Goal: Information Seeking & Learning: Find specific fact

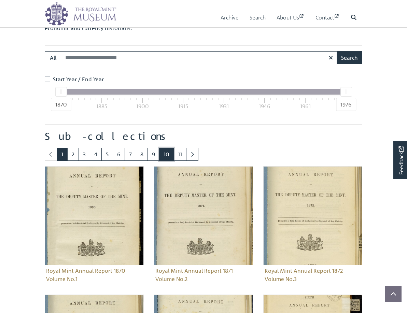
click at [170, 161] on link "10" at bounding box center [166, 154] width 15 height 13
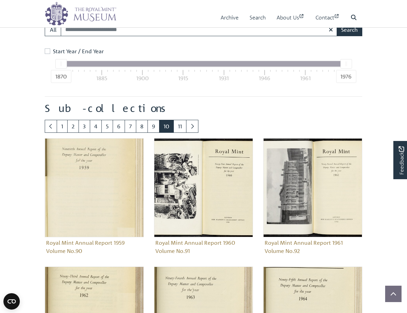
scroll to position [654, 0]
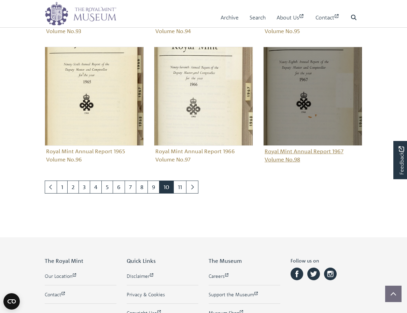
click at [287, 146] on img "Sub-collection" at bounding box center [312, 96] width 99 height 99
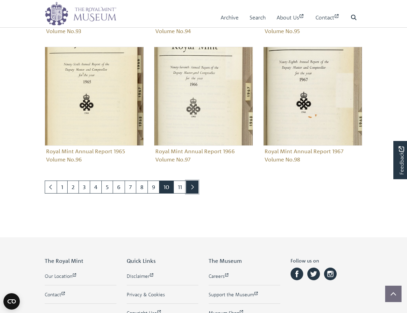
click at [196, 193] on link "Next page" at bounding box center [192, 186] width 12 height 13
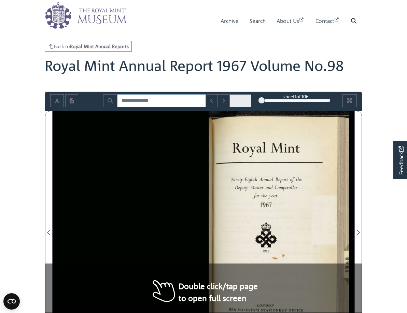
click at [163, 107] on input "Search for" at bounding box center [161, 100] width 89 height 13
drag, startPoint x: 126, startPoint y: 109, endPoint x: 114, endPoint y: 112, distance: 11.6
click at [117, 107] on input "***" at bounding box center [157, 100] width 81 height 13
drag, startPoint x: 137, startPoint y: 108, endPoint x: 106, endPoint y: 108, distance: 31.4
click at [117, 107] on input "***" at bounding box center [157, 100] width 81 height 13
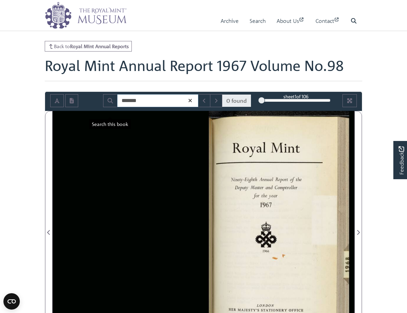
type input "*******"
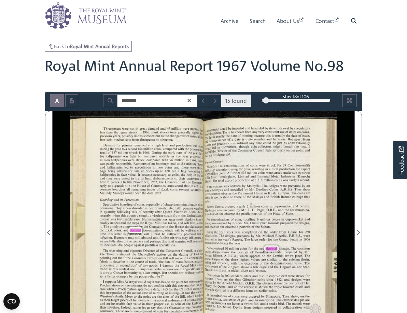
click at [356, 107] on div at bounding box center [348, 100] width 26 height 13
click at [353, 107] on button "Full screen mode" at bounding box center [349, 100] width 14 height 13
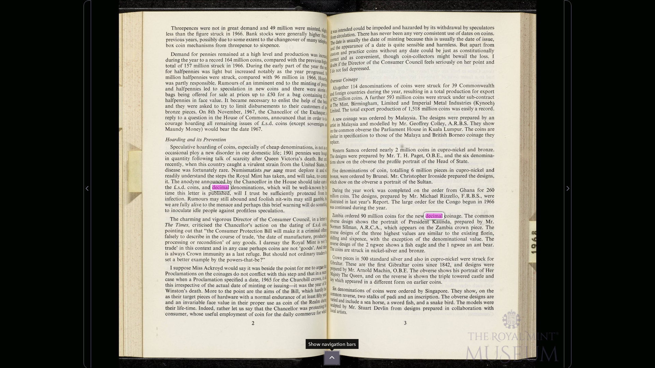
click at [329, 312] on button at bounding box center [332, 358] width 14 height 13
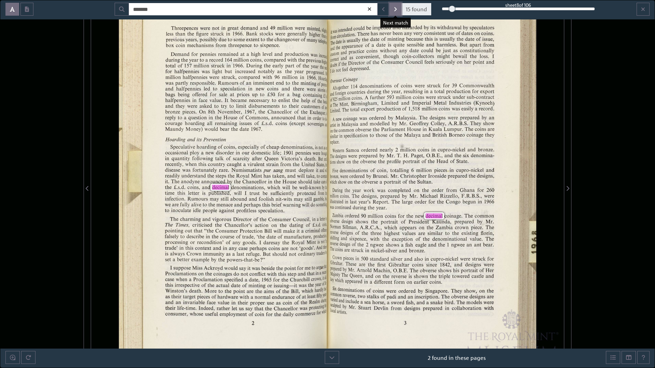
click at [392, 11] on button "Next Match" at bounding box center [395, 9] width 12 height 13
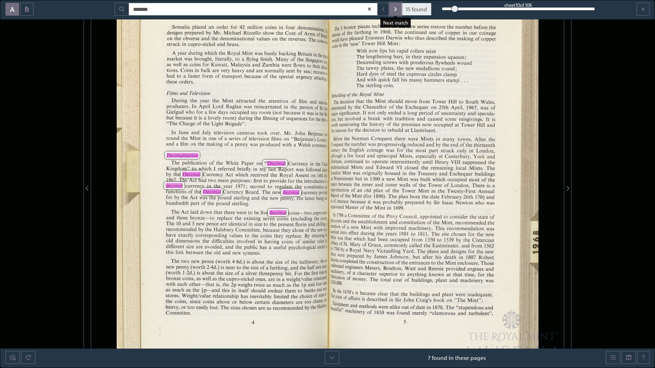
click at [397, 11] on button "Next Match" at bounding box center [395, 9] width 12 height 13
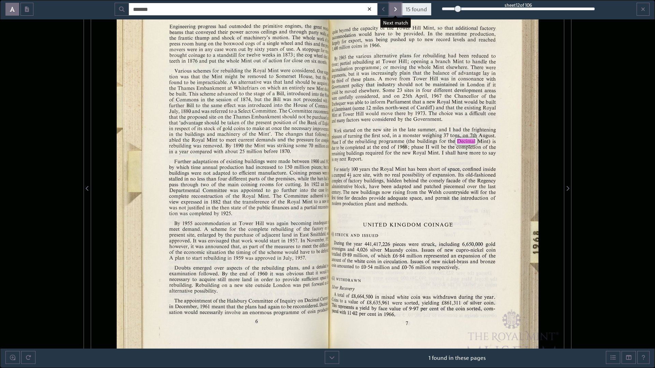
click at [397, 11] on button "Next Match" at bounding box center [395, 9] width 12 height 13
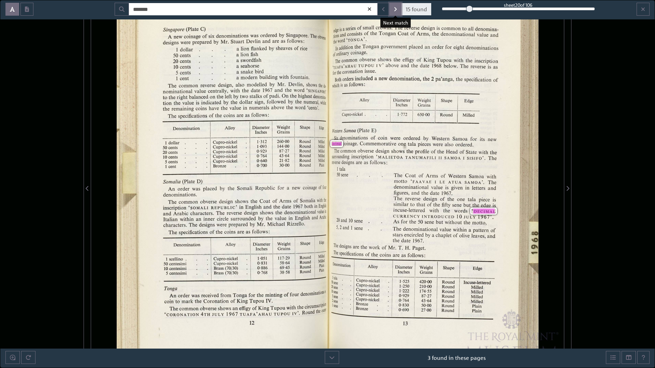
click at [397, 11] on button "Next Match" at bounding box center [395, 9] width 12 height 13
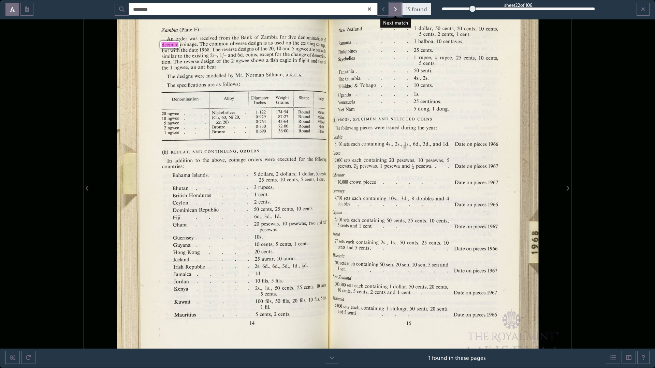
click at [396, 12] on button "Next Match" at bounding box center [395, 9] width 12 height 13
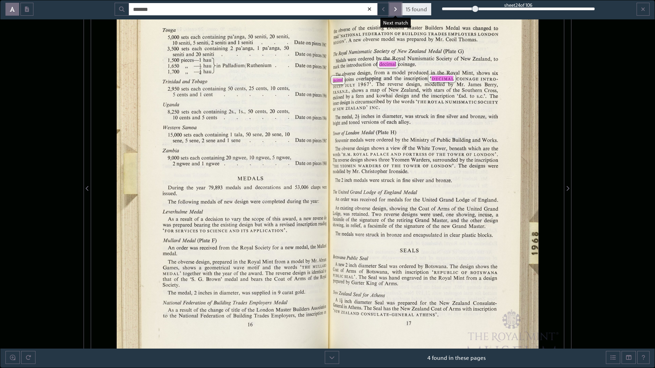
click at [396, 12] on button "Next Match" at bounding box center [395, 9] width 12 height 13
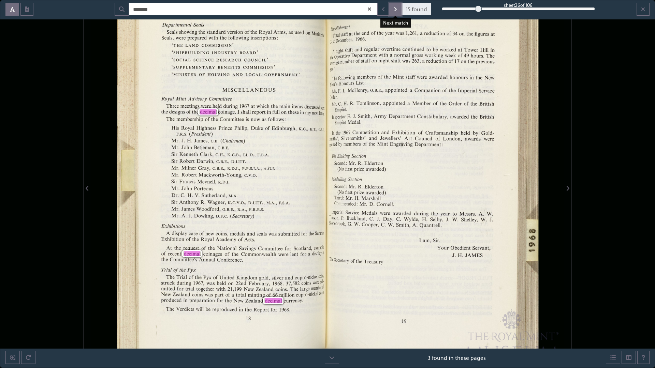
click at [396, 12] on button "Next Match" at bounding box center [395, 9] width 12 height 13
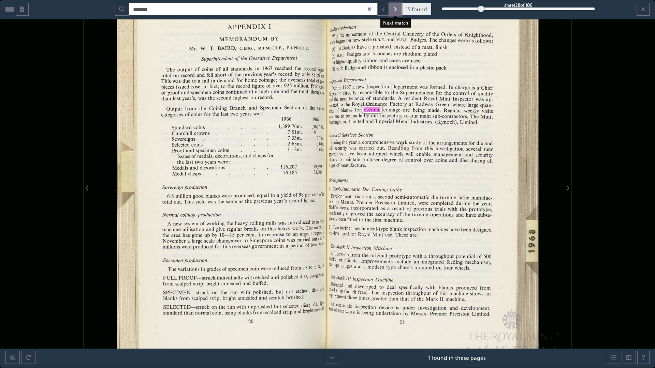
click at [396, 12] on button "Next Match" at bounding box center [395, 9] width 12 height 13
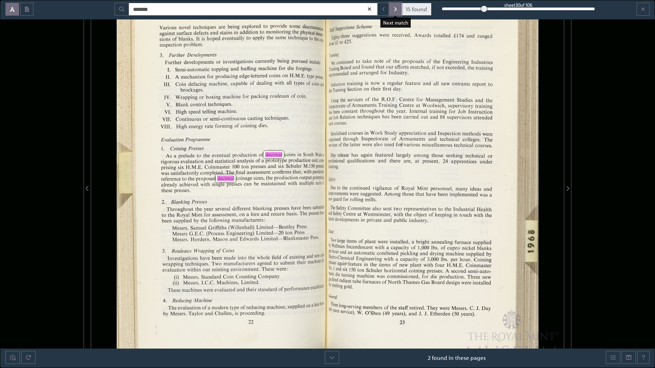
click at [397, 13] on button "Next Match" at bounding box center [395, 9] width 12 height 13
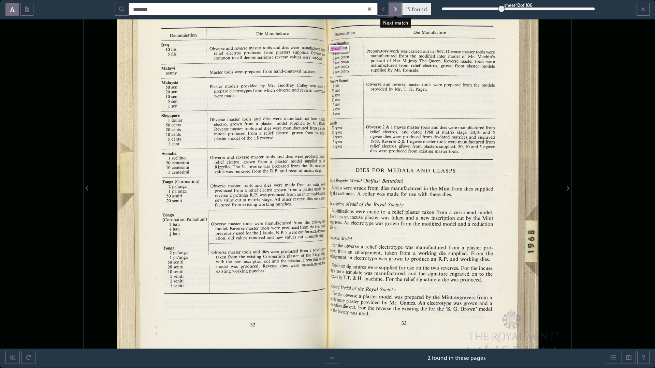
click at [396, 13] on button "Next Match" at bounding box center [395, 9] width 12 height 13
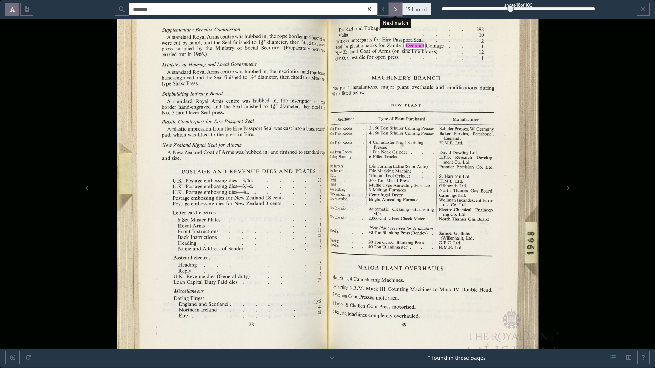
click at [395, 8] on icon "Next Match" at bounding box center [395, 9] width 2 height 4
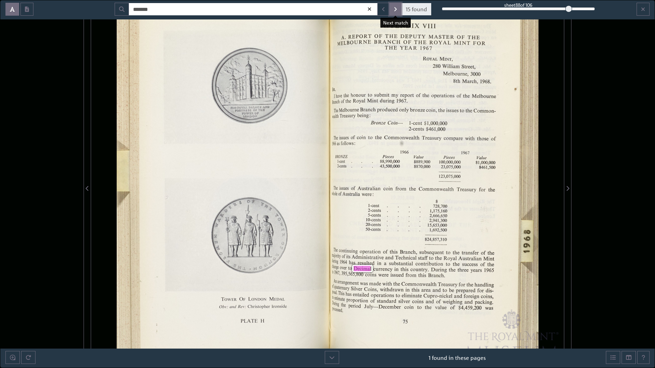
click at [395, 8] on icon "Next Match" at bounding box center [395, 8] width 3 height 5
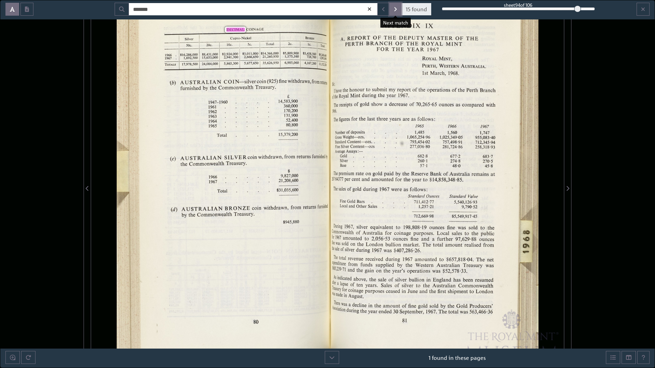
click at [395, 8] on icon "Next Match" at bounding box center [395, 8] width 3 height 5
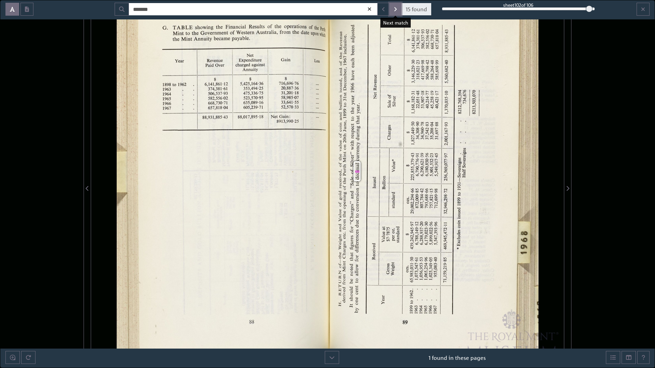
click at [394, 8] on icon "Next Match" at bounding box center [395, 8] width 3 height 5
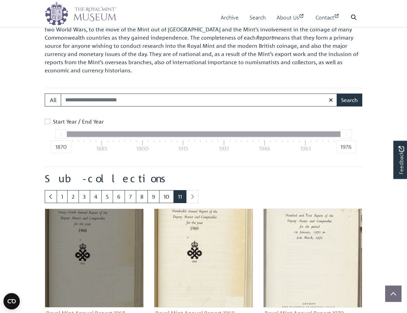
scroll to position [237, 0]
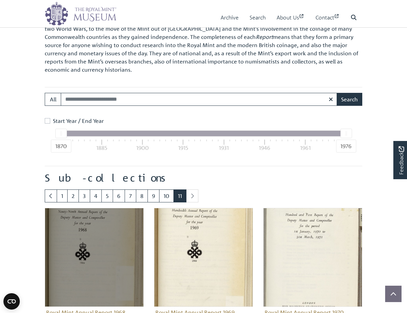
click at [108, 235] on img "Sub-collection" at bounding box center [94, 257] width 99 height 99
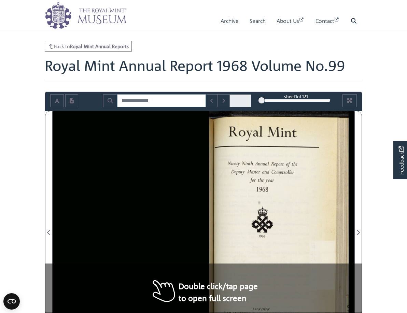
click at [158, 107] on input "Search for" at bounding box center [161, 100] width 89 height 13
type input "*******"
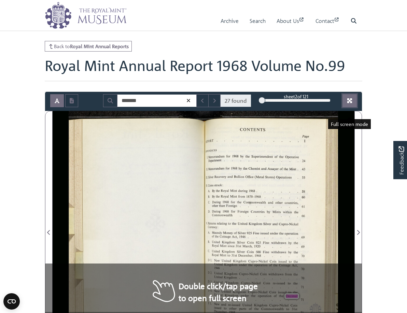
click at [348, 103] on icon "Full screen mode" at bounding box center [349, 100] width 5 height 5
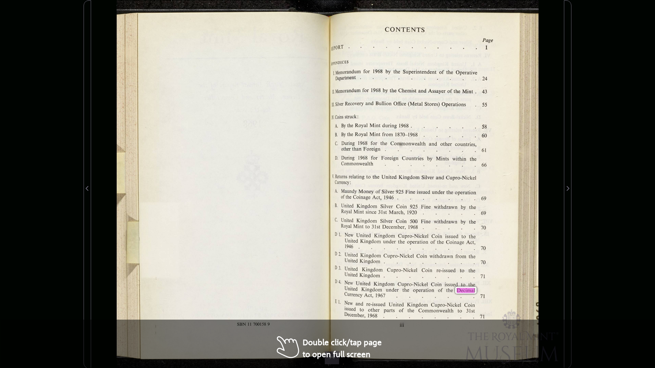
click at [314, 312] on div "SBN11700158 9 REPORT APPENDICES l. Memorandum Department “Memorandum lll. Silve…" at bounding box center [222, 184] width 211 height 368
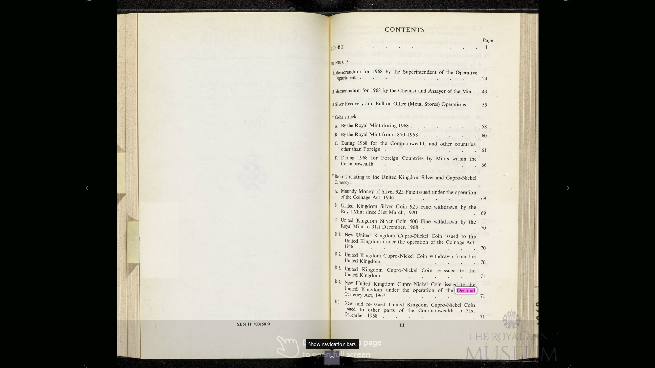
click at [332, 312] on button at bounding box center [332, 358] width 14 height 13
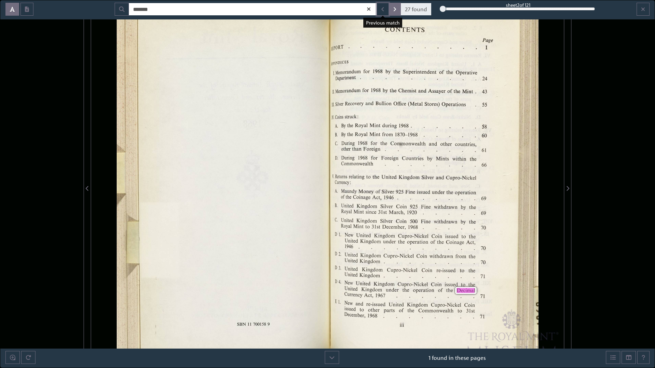
drag, startPoint x: 388, startPoint y: 11, endPoint x: 395, endPoint y: 10, distance: 6.6
click at [389, 11] on span "27 found" at bounding box center [404, 9] width 55 height 13
click at [397, 12] on button "Next Match" at bounding box center [394, 9] width 12 height 13
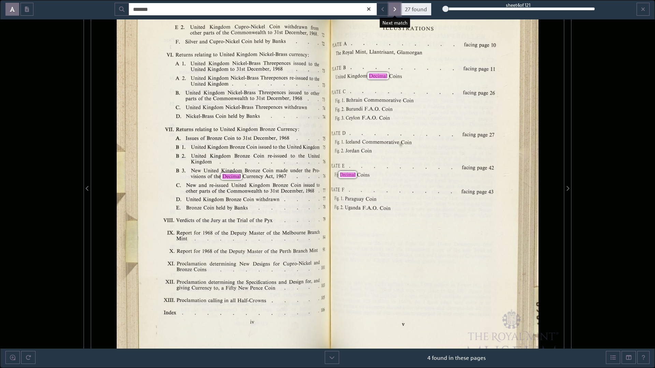
click at [396, 12] on icon "Next Match" at bounding box center [394, 8] width 3 height 5
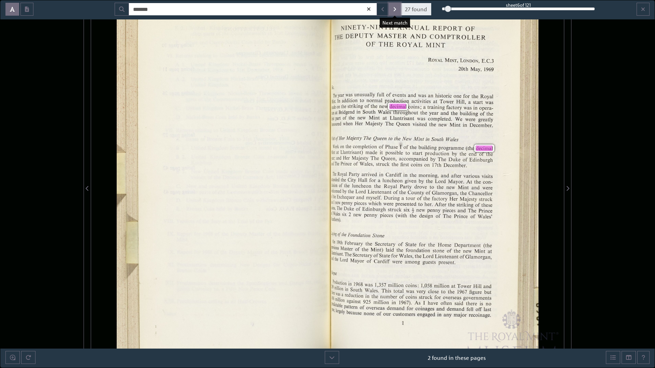
click at [396, 12] on icon "Next Match" at bounding box center [394, 8] width 3 height 5
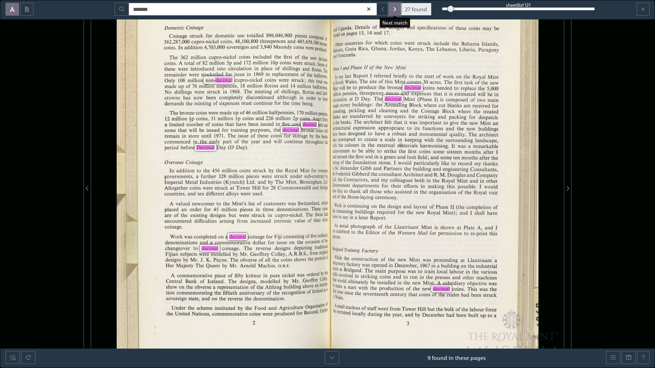
click at [390, 13] on button "Next Match" at bounding box center [394, 9] width 12 height 13
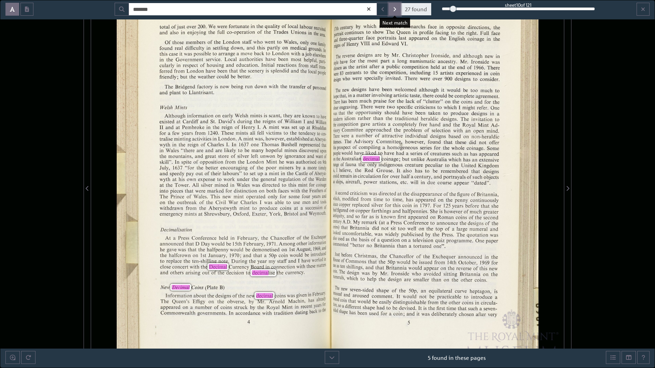
click at [398, 9] on button "Next Match" at bounding box center [394, 9] width 12 height 13
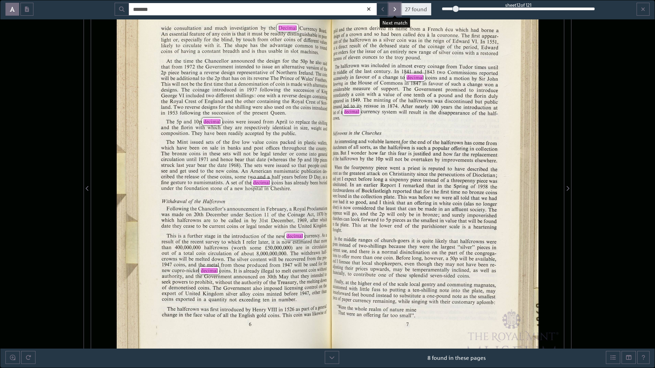
click at [395, 10] on icon "Next Match" at bounding box center [395, 9] width 2 height 4
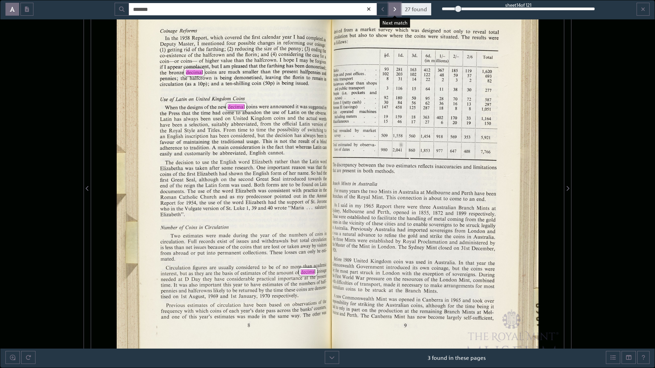
click at [395, 10] on icon "Next Match" at bounding box center [395, 9] width 2 height 4
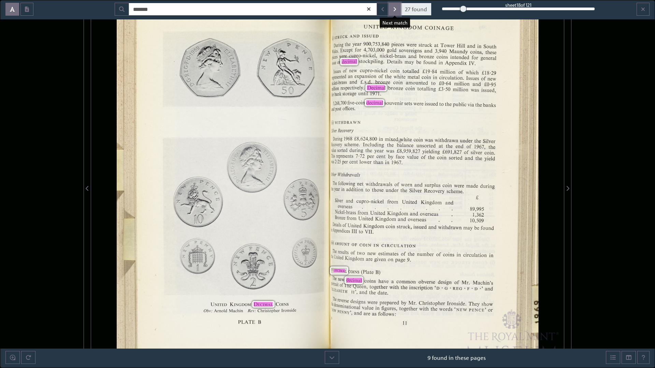
click at [395, 11] on icon "Next Match" at bounding box center [395, 9] width 2 height 4
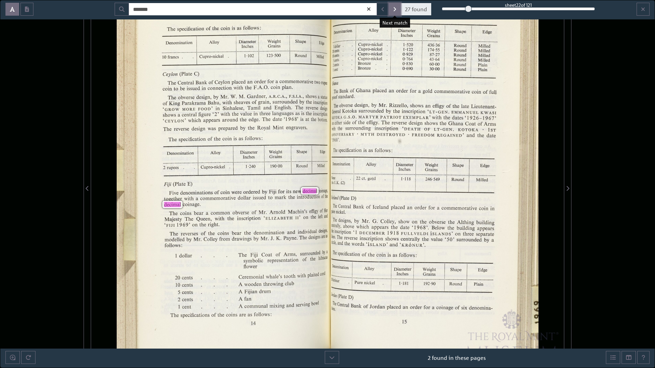
click at [395, 11] on icon "Next Match" at bounding box center [395, 9] width 2 height 4
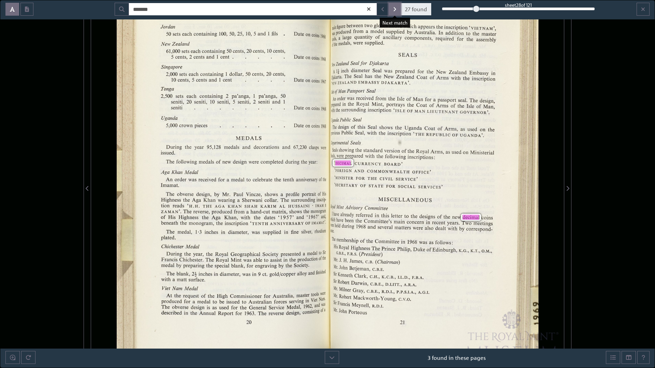
click at [395, 11] on icon "Next Match" at bounding box center [395, 9] width 2 height 4
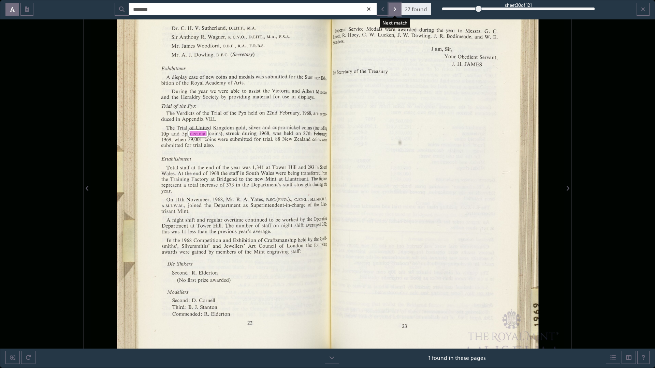
click at [395, 11] on icon "Next Match" at bounding box center [395, 9] width 2 height 4
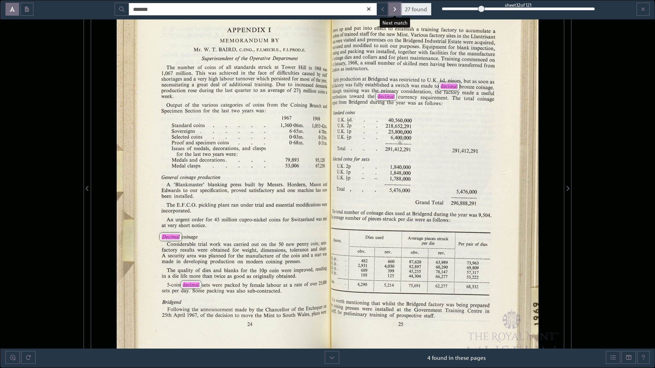
click at [395, 11] on icon "Next Match" at bounding box center [395, 9] width 2 height 4
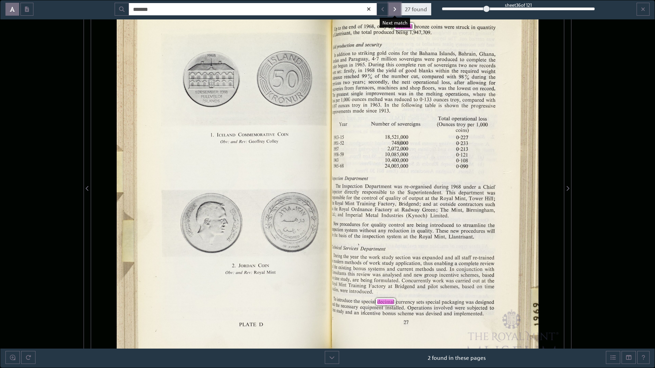
click at [395, 11] on icon "Next Match" at bounding box center [395, 9] width 2 height 4
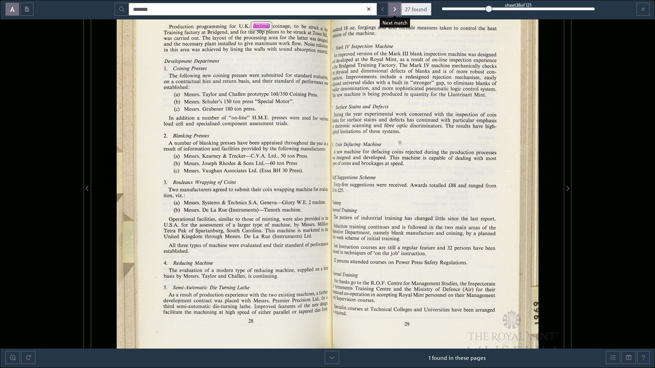
click at [392, 12] on button "Next Match" at bounding box center [394, 9] width 12 height 13
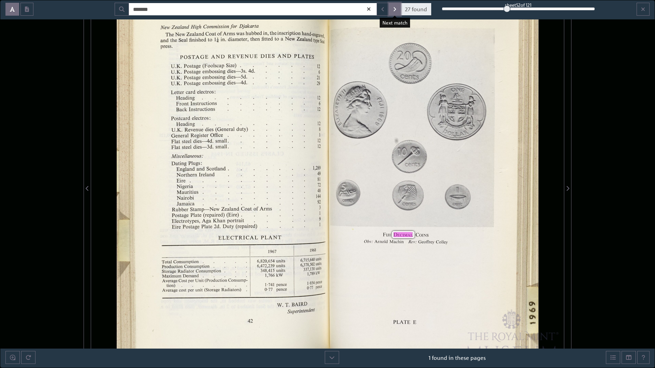
click at [396, 10] on icon "Next Match" at bounding box center [395, 9] width 2 height 4
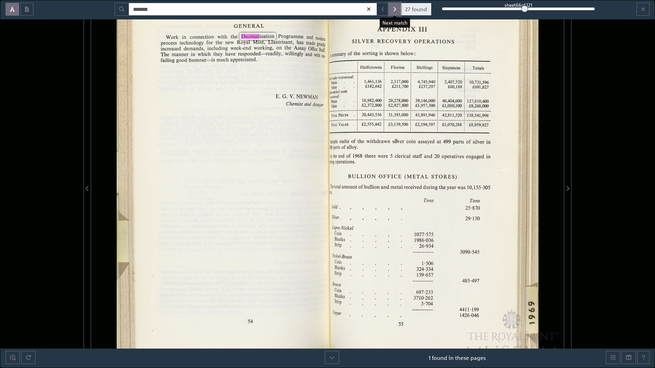
click at [396, 10] on icon "Next Match" at bounding box center [395, 9] width 2 height 4
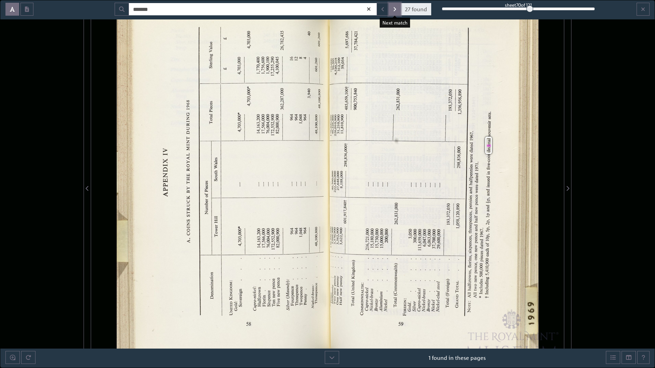
click at [395, 10] on icon "Next Match" at bounding box center [395, 9] width 2 height 4
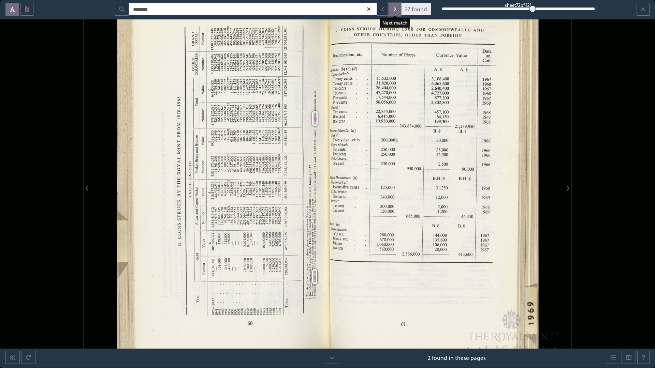
click at [395, 10] on icon "Next Match" at bounding box center [395, 9] width 2 height 4
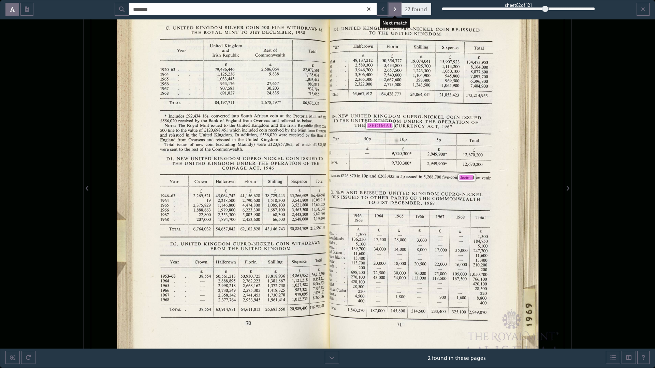
click at [395, 10] on icon "Next Match" at bounding box center [395, 9] width 2 height 4
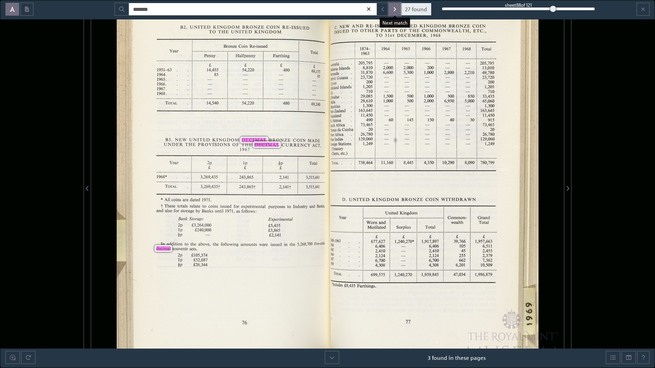
click at [395, 10] on icon "Next Match" at bounding box center [395, 9] width 2 height 4
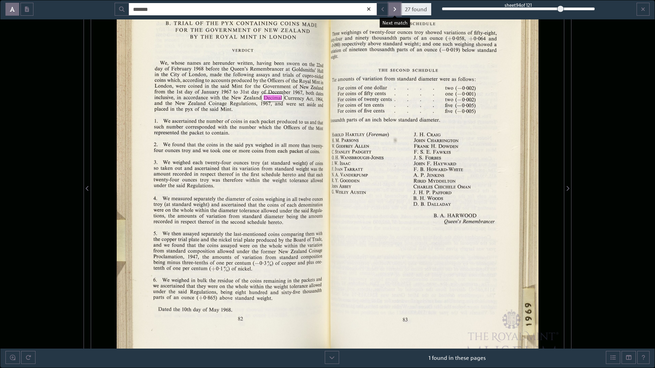
click at [395, 10] on icon "Next Match" at bounding box center [395, 9] width 2 height 4
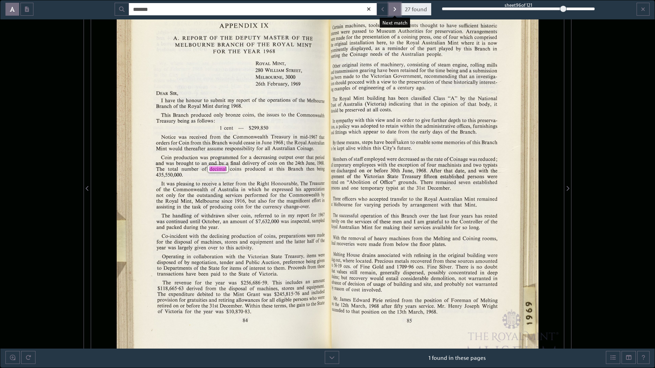
click at [395, 10] on icon "Next Match" at bounding box center [395, 9] width 2 height 4
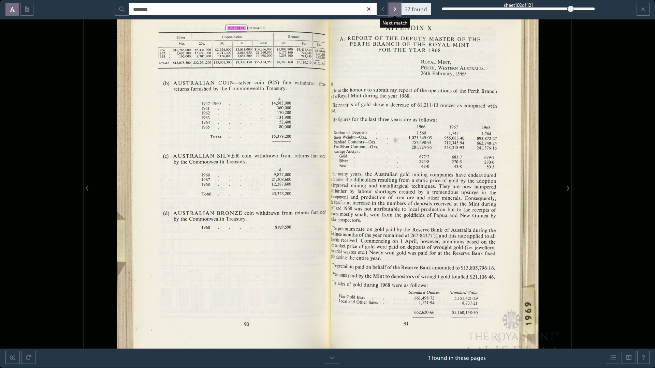
click at [395, 10] on icon "Next Match" at bounding box center [395, 9] width 2 height 4
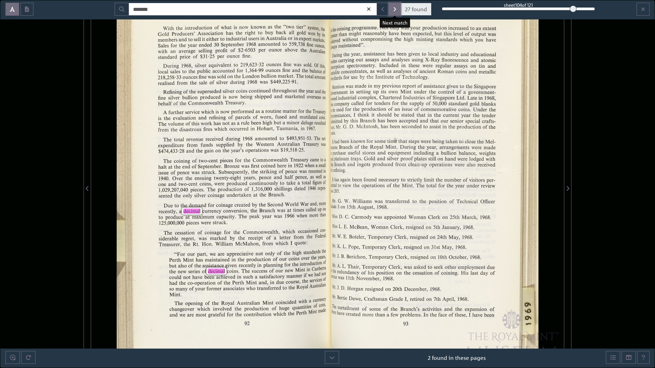
click at [395, 10] on icon "Next Match" at bounding box center [395, 9] width 2 height 4
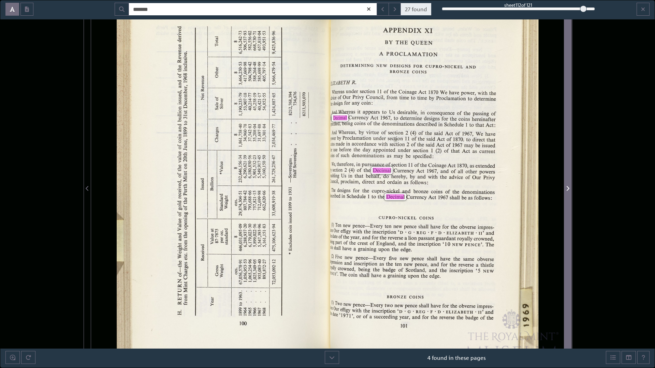
click at [406, 118] on span "Next Page" at bounding box center [567, 185] width 7 height 368
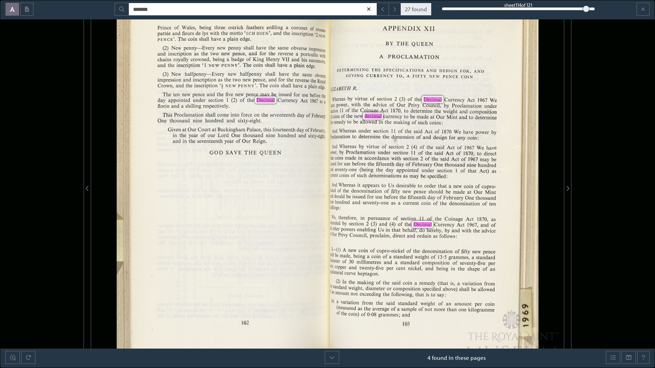
click at [406, 119] on div "APPENDIX XII BY THE QUEEN A PROCLAMATION DETERMINING THE SPECIFICATIONS AND DES…" at bounding box center [341, 184] width 448 height 368
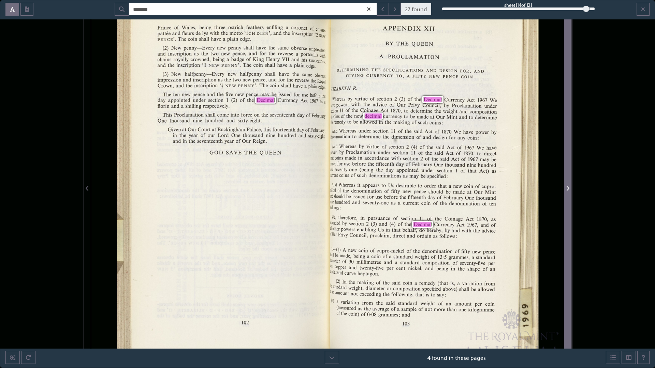
click at [406, 124] on span "Next Page" at bounding box center [567, 185] width 7 height 368
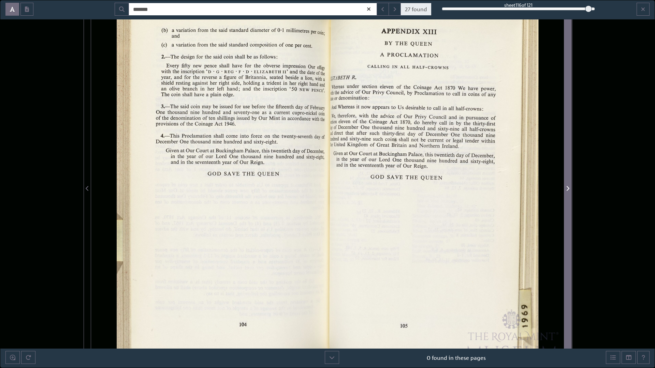
click at [406, 125] on span "Next Page" at bounding box center [567, 185] width 7 height 368
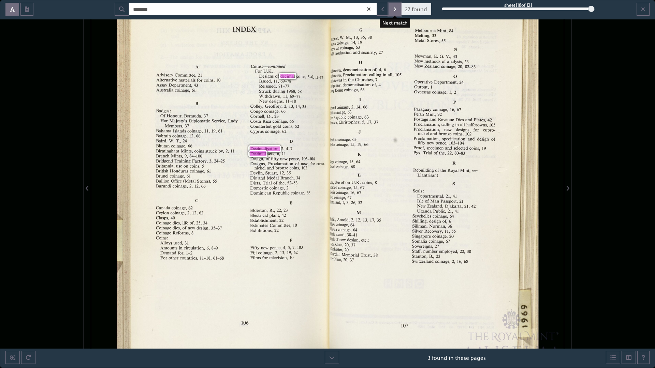
click at [396, 10] on icon "Next Match" at bounding box center [394, 8] width 3 height 5
click at [406, 9] on icon "Exit full screen mode" at bounding box center [643, 8] width 4 height 5
